Goal: Entertainment & Leisure: Consume media (video, audio)

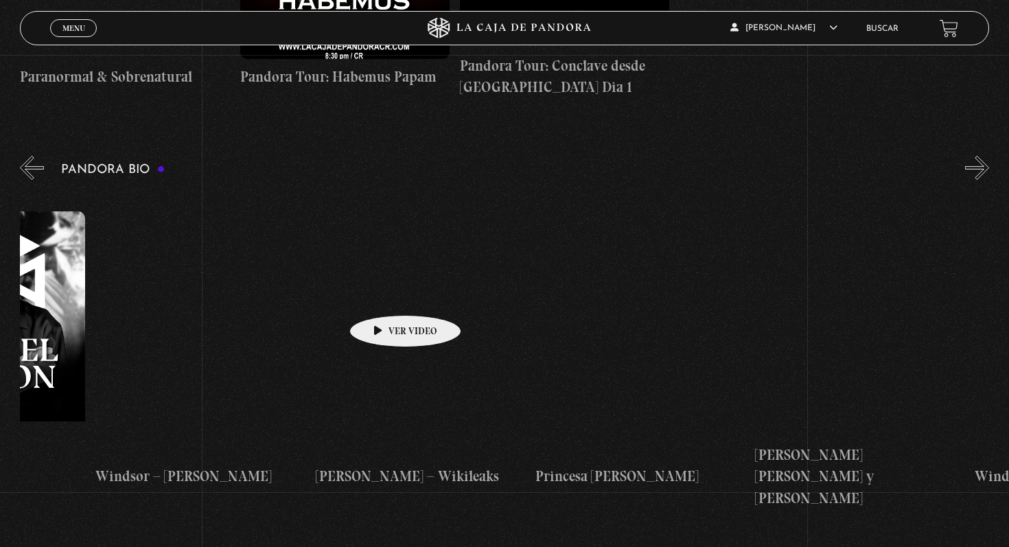
scroll to position [0, 3875]
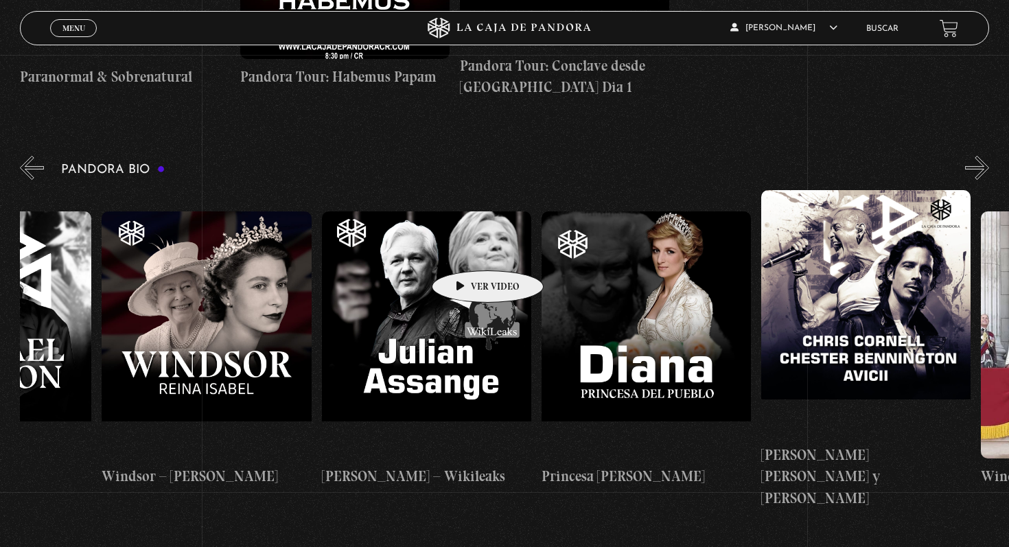
click at [466, 250] on figure at bounding box center [426, 334] width 209 height 247
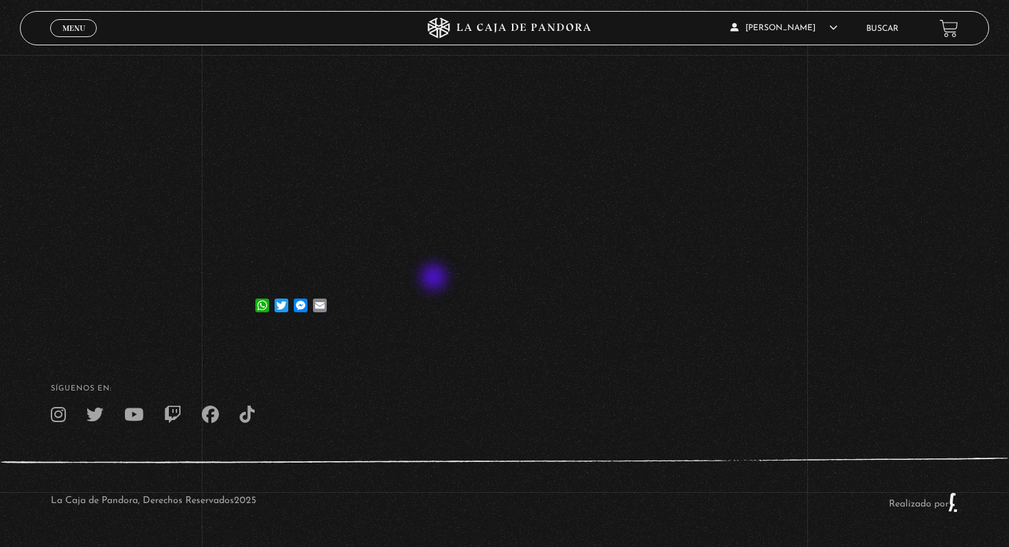
scroll to position [113, 0]
